Goal: Information Seeking & Learning: Learn about a topic

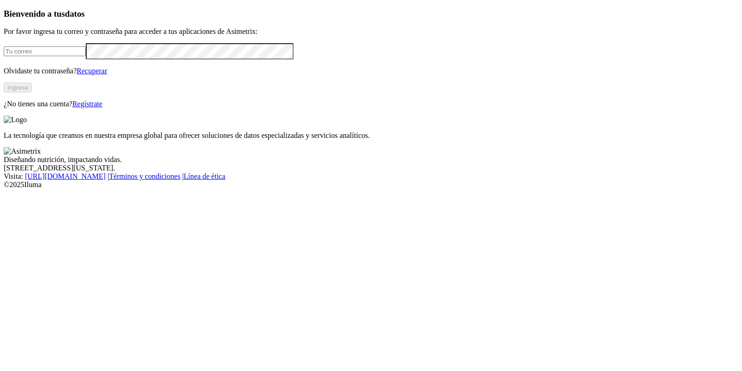
type input "[EMAIL_ADDRESS][DOMAIN_NAME]"
click at [32, 92] on button "Ingresa" at bounding box center [18, 88] width 28 height 10
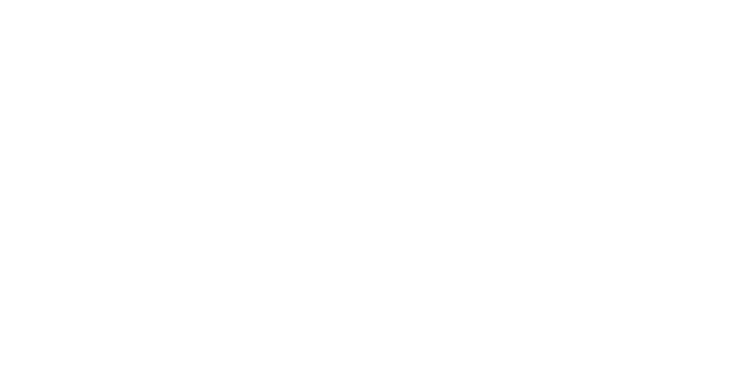
drag, startPoint x: 75, startPoint y: 29, endPoint x: 84, endPoint y: 30, distance: 9.8
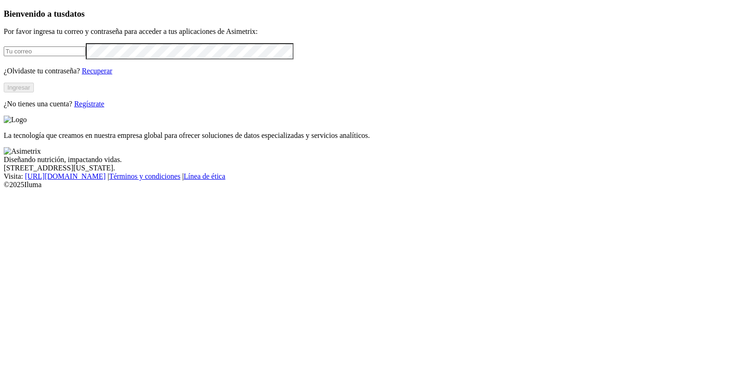
type input "[EMAIL_ADDRESS][DOMAIN_NAME]"
click at [34, 92] on button "Ingresar" at bounding box center [19, 88] width 30 height 10
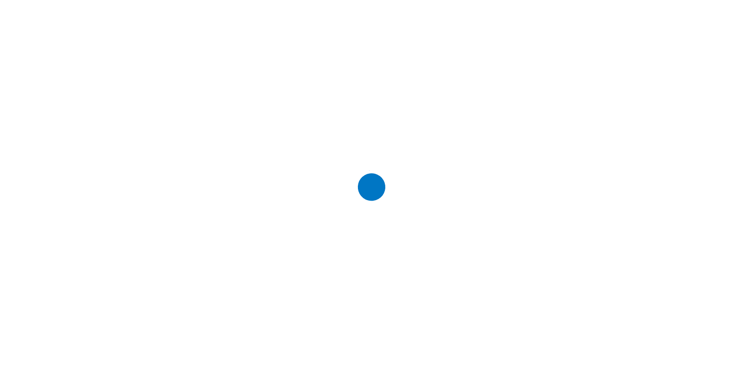
click at [201, 59] on div at bounding box center [370, 185] width 733 height 371
type input "monta"
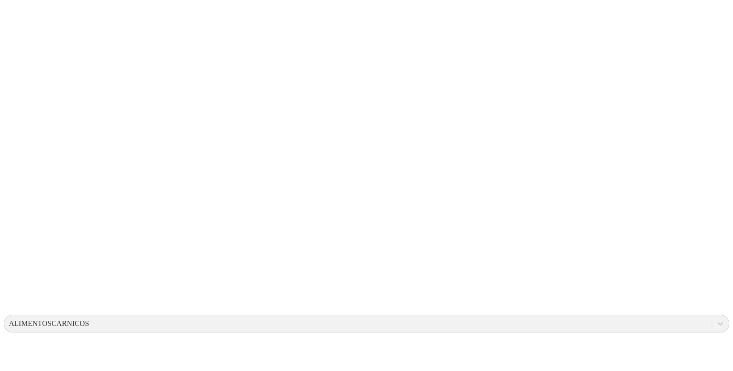
scroll to position [58, 0]
